Goal: Task Accomplishment & Management: Complete application form

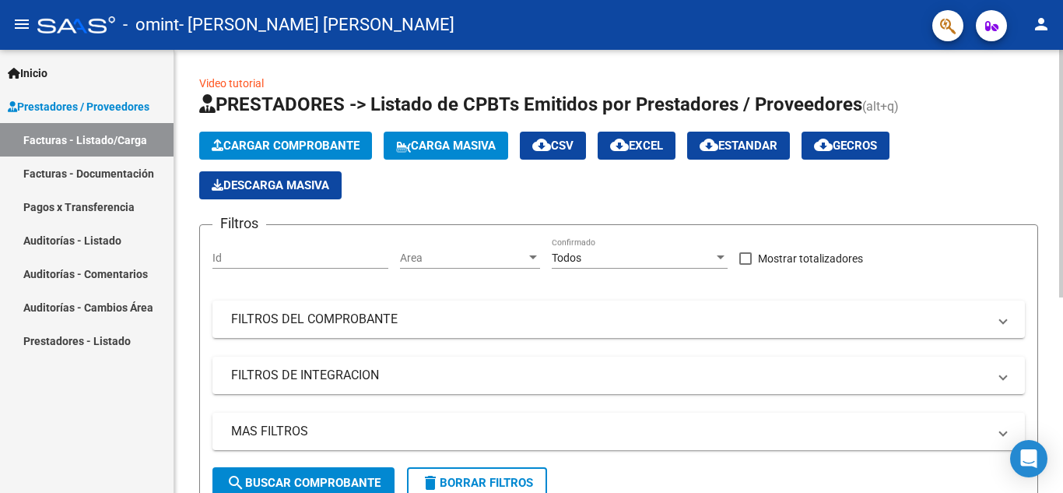
click at [353, 148] on span "Cargar Comprobante" at bounding box center [286, 146] width 148 height 14
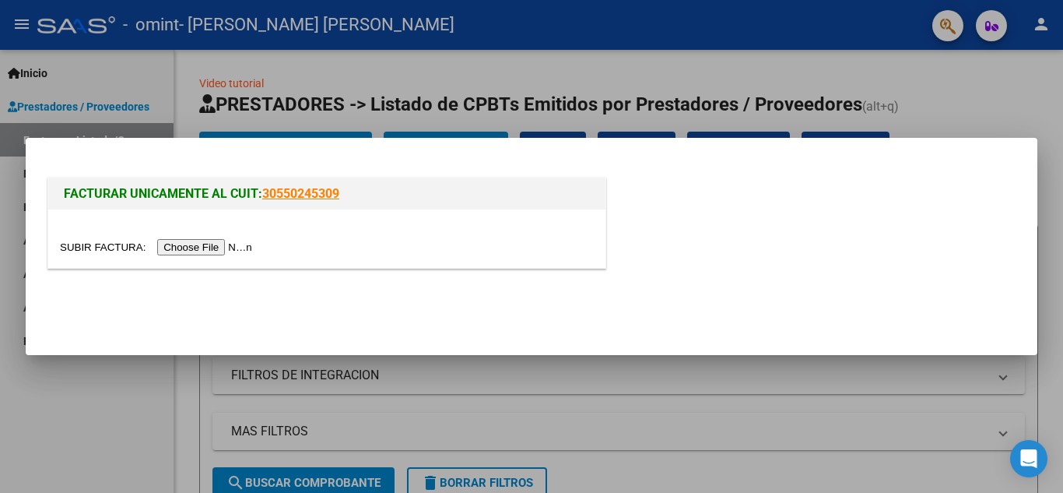
click at [247, 246] on input "file" at bounding box center [158, 247] width 197 height 16
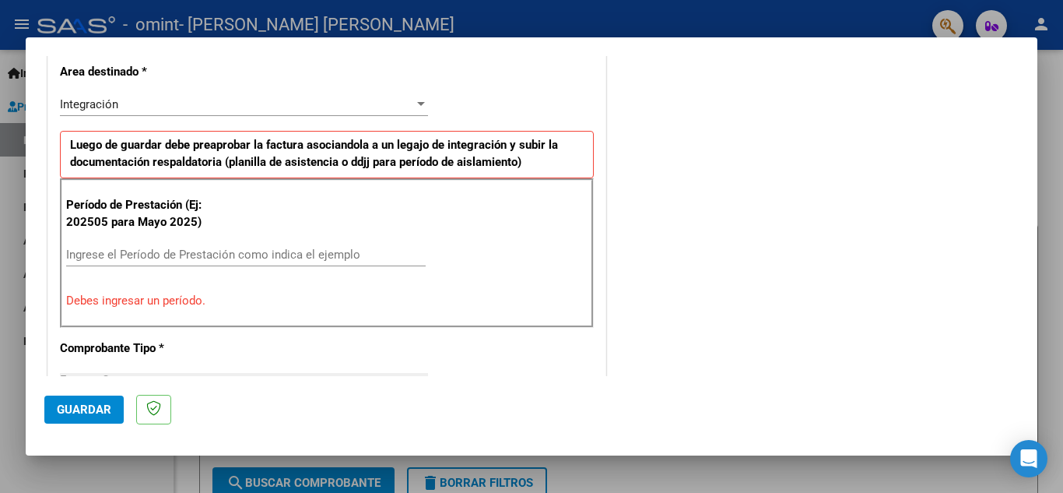
scroll to position [361, 0]
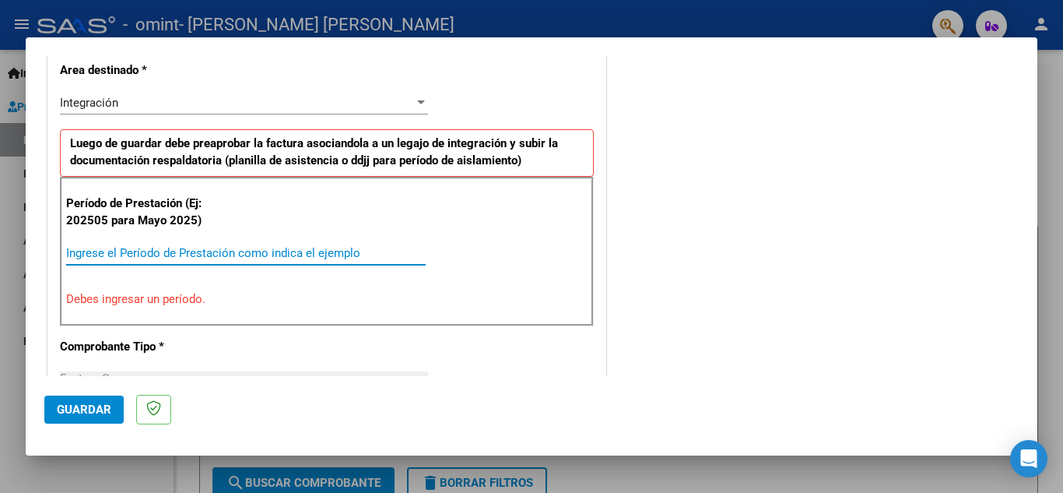
click at [297, 250] on input "Ingrese el Período de Prestación como indica el ejemplo" at bounding box center [246, 253] width 360 height 14
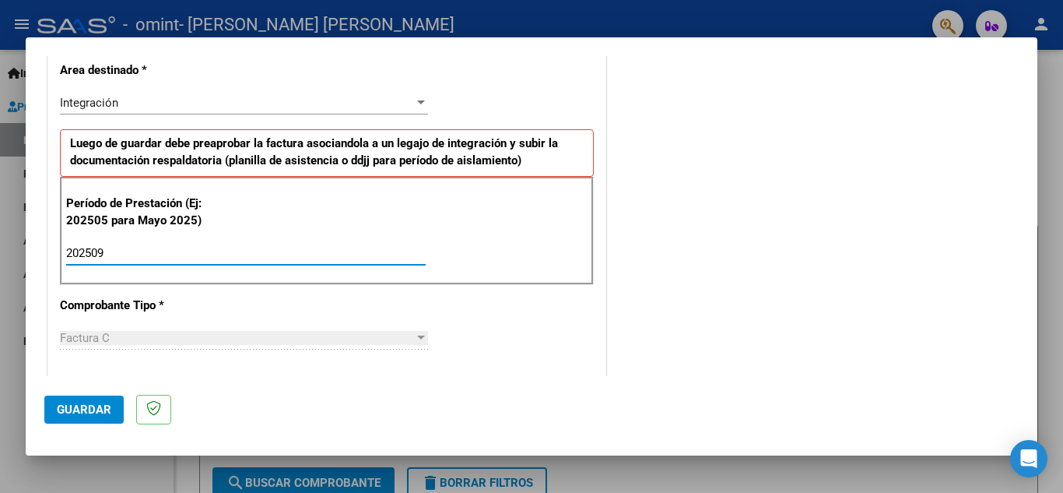
type input "202509"
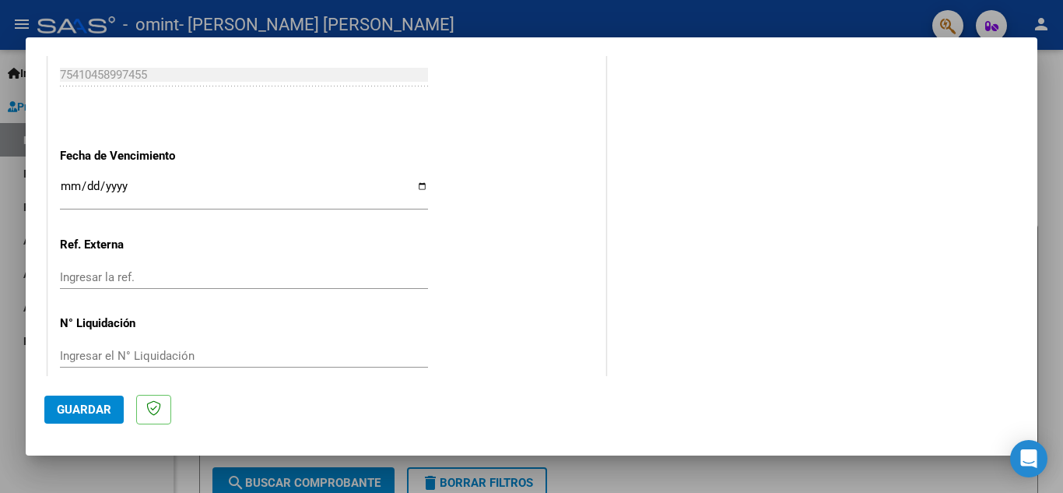
scroll to position [1029, 0]
click at [419, 191] on input "Ingresar la fecha" at bounding box center [244, 191] width 368 height 25
type input "[DATE]"
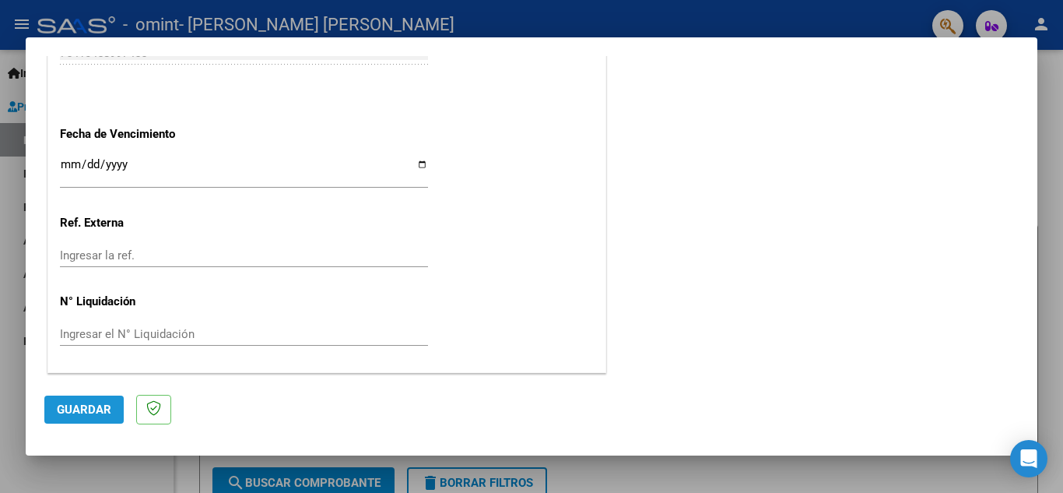
click at [107, 407] on span "Guardar" at bounding box center [84, 409] width 54 height 14
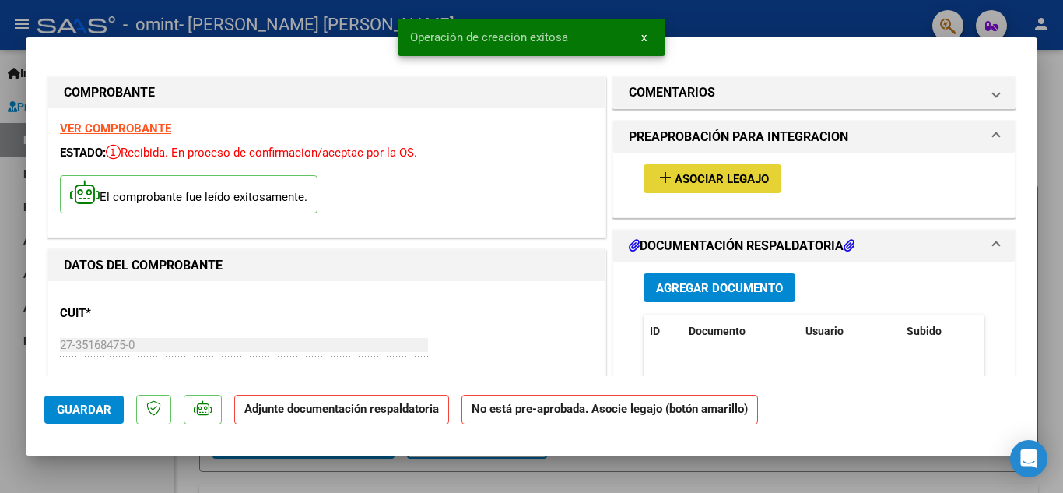
click at [689, 183] on span "Asociar Legajo" at bounding box center [722, 179] width 94 height 14
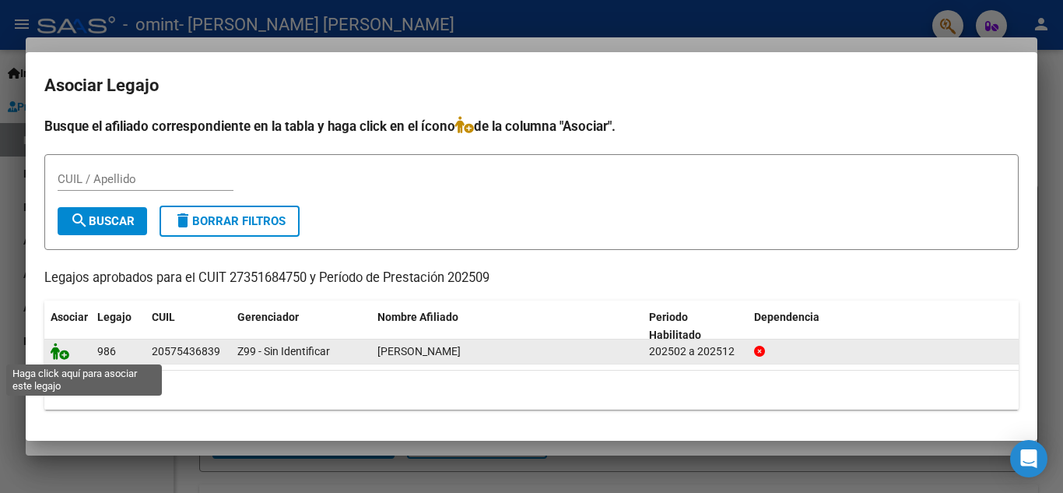
click at [65, 354] on icon at bounding box center [60, 350] width 19 height 17
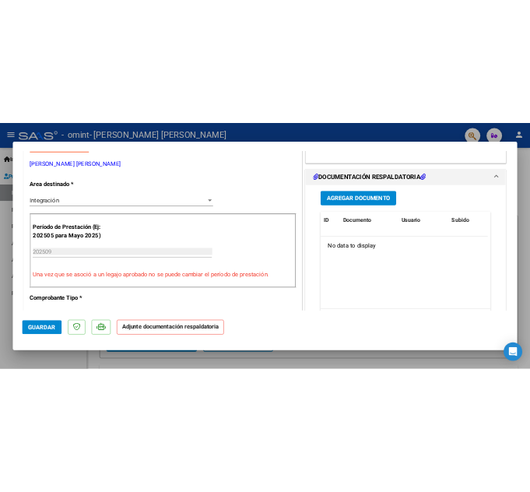
scroll to position [340, 0]
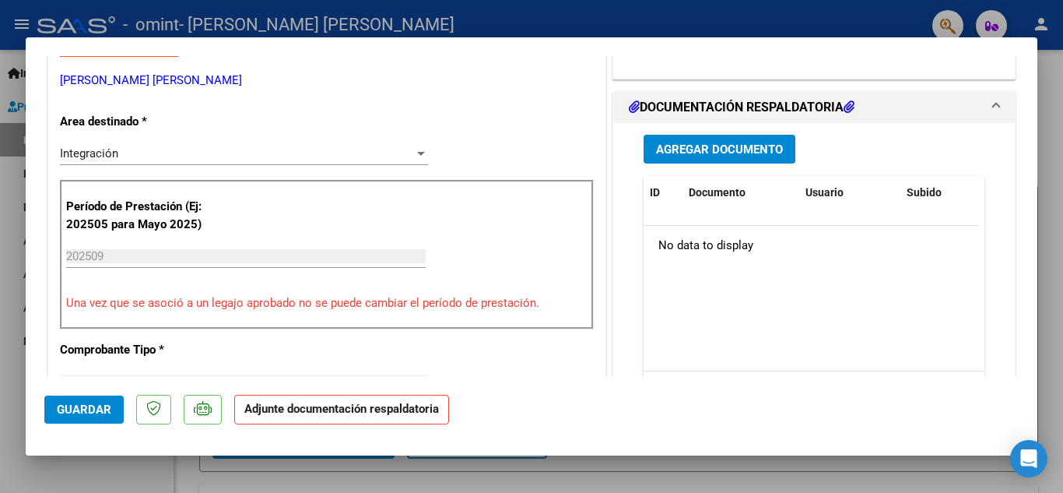
click at [712, 155] on span "Agregar Documento" at bounding box center [719, 149] width 127 height 14
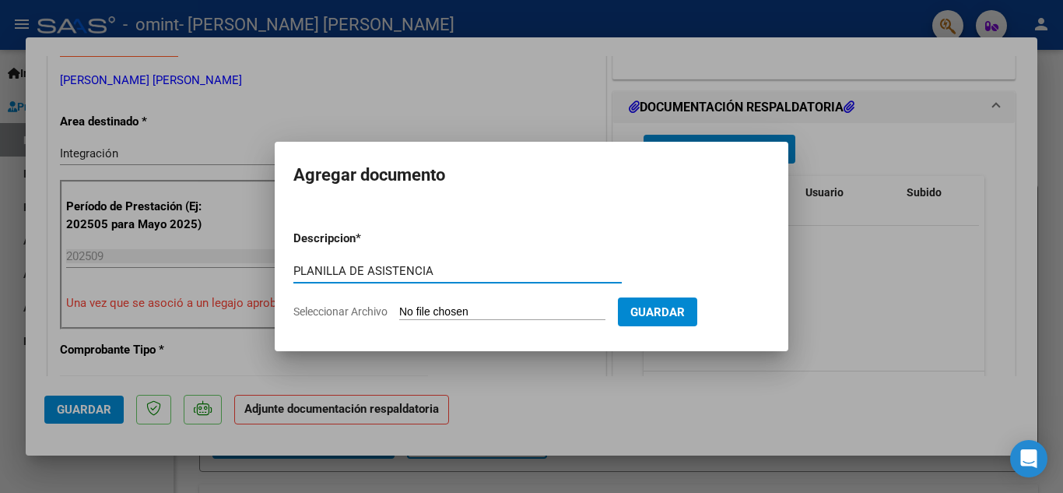
type input "PLANILLA DE ASISTENCIA"
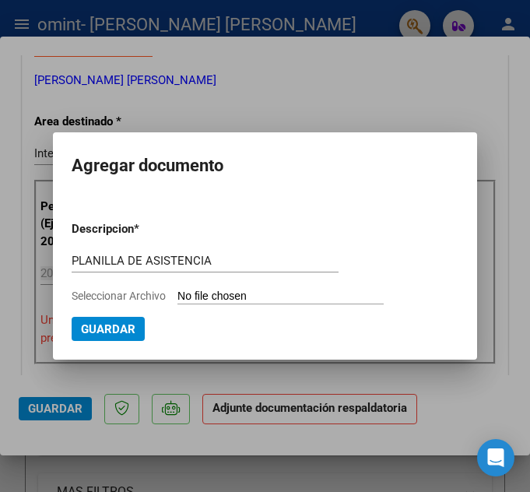
type input "C:\fakepath\[PERSON_NAME] - SEPTIEMBRE 25.pdf"
click at [200, 330] on span "Guardar" at bounding box center [192, 329] width 54 height 14
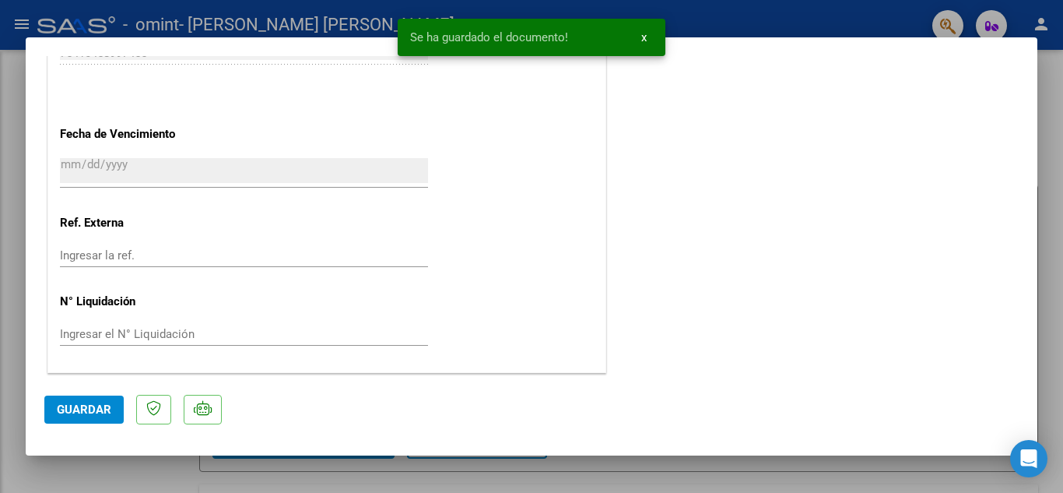
scroll to position [1073, 0]
click at [82, 409] on span "Guardar" at bounding box center [84, 409] width 54 height 14
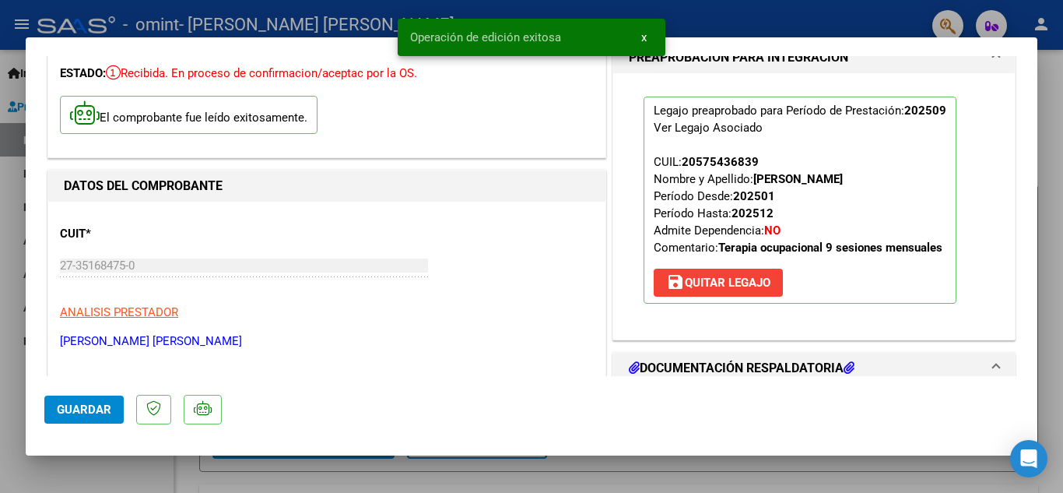
scroll to position [0, 0]
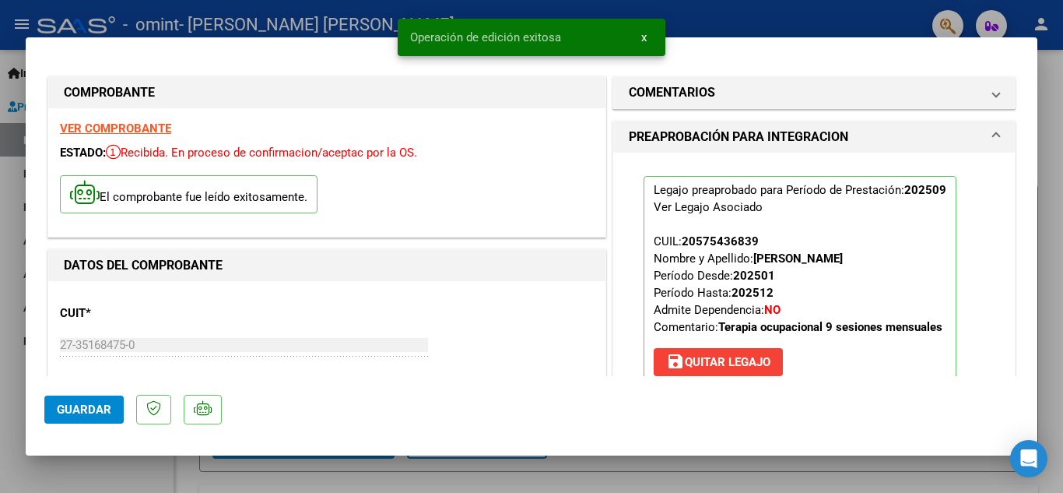
click at [1054, 183] on div at bounding box center [531, 246] width 1063 height 493
type input "$ 0,00"
